Goal: Check status

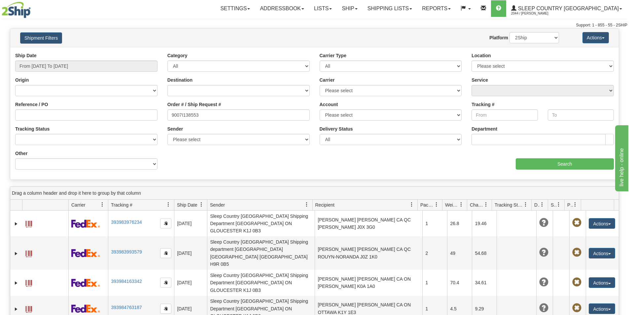
type input "9007I138553"
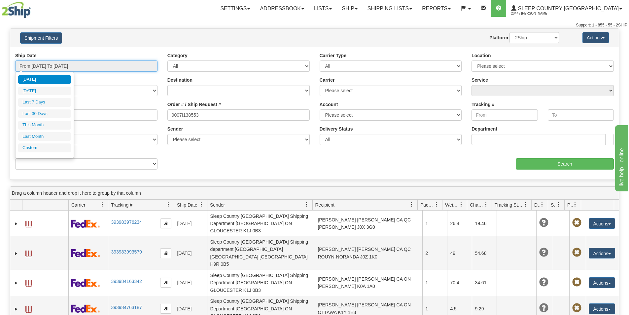
drag, startPoint x: 102, startPoint y: 67, endPoint x: 101, endPoint y: 89, distance: 22.1
click at [102, 67] on input "From [DATE] To [DATE]" at bounding box center [86, 65] width 142 height 11
click at [41, 110] on li "Last 30 Days" at bounding box center [44, 113] width 53 height 9
type input "From [DATE] To [DATE]"
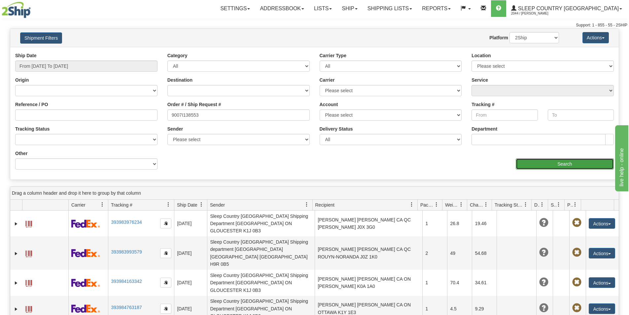
click at [560, 162] on input "Search" at bounding box center [565, 163] width 98 height 11
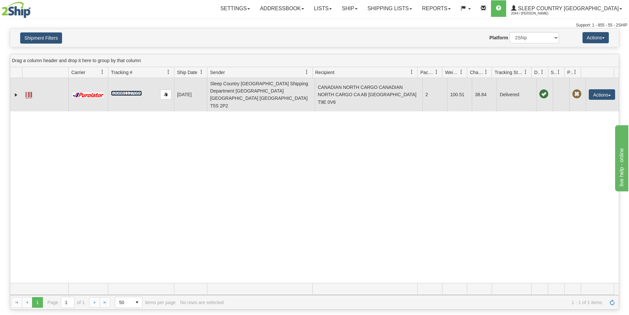
click at [129, 90] on link "520081127059" at bounding box center [126, 92] width 31 height 5
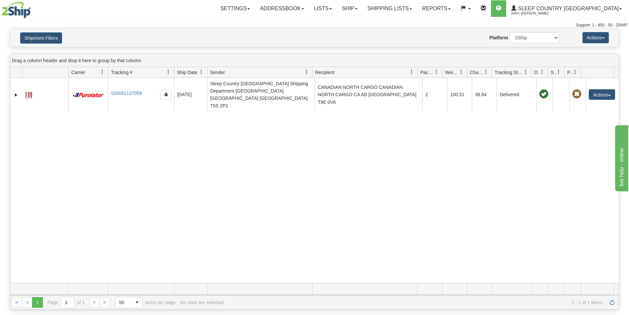
click at [377, 140] on div "31695979 2044 520081127059 [DATE] [DATE] 01:03:54 PM Sleep Country [GEOGRAPHIC_…" at bounding box center [314, 180] width 609 height 205
drag, startPoint x: 396, startPoint y: 150, endPoint x: 348, endPoint y: 105, distance: 65.4
click at [396, 150] on div "31695979 2044 520081127059 [DATE] [DATE] 01:03:54 PM Sleep Country [GEOGRAPHIC_…" at bounding box center [314, 180] width 609 height 205
